Goal: Information Seeking & Learning: Learn about a topic

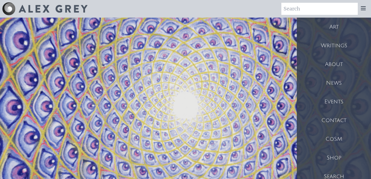
click at [340, 31] on div "Art" at bounding box center [334, 27] width 74 height 19
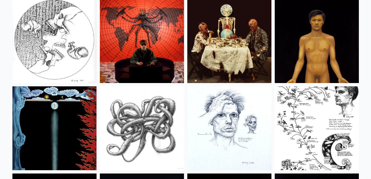
scroll to position [6597, 0]
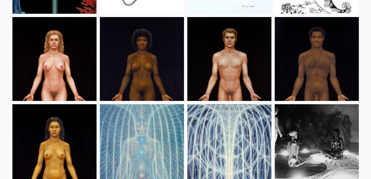
click at [228, 68] on img at bounding box center [229, 59] width 84 height 84
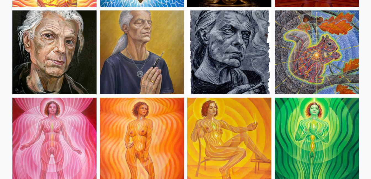
scroll to position [0, 0]
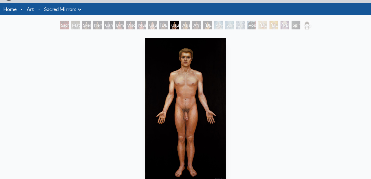
scroll to position [10, 0]
